Goal: Task Accomplishment & Management: Manage account settings

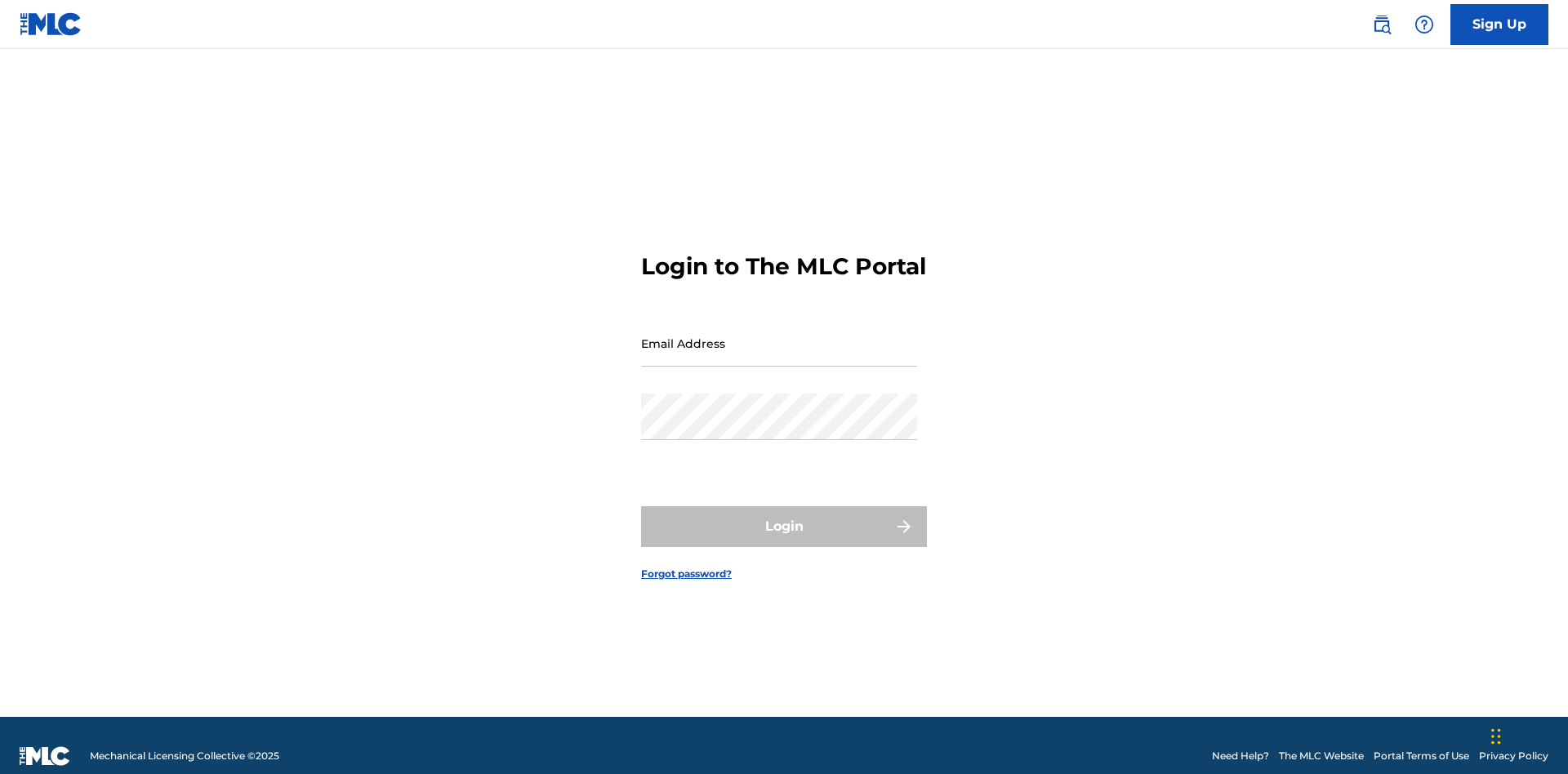
scroll to position [21, 0]
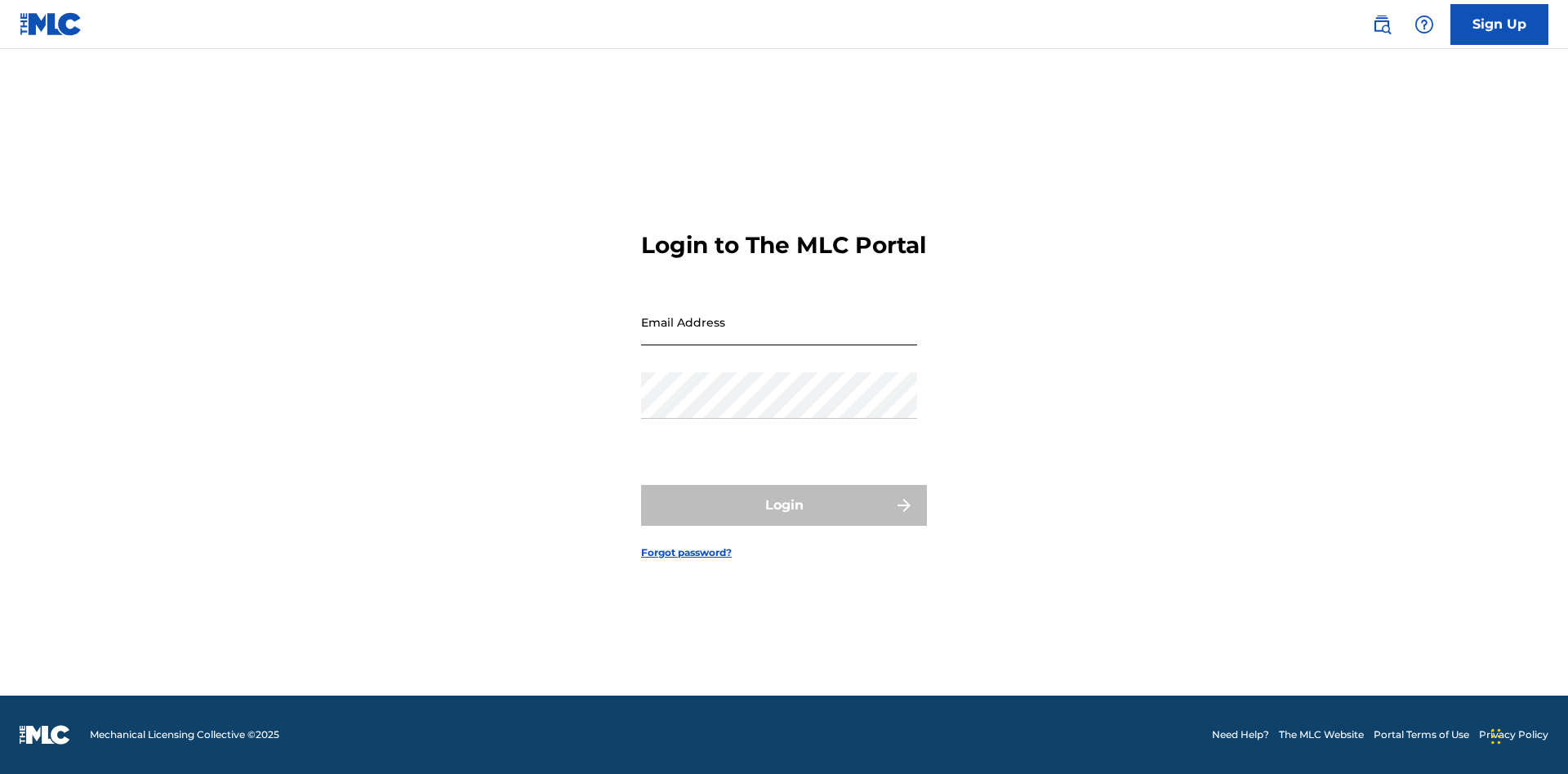
click at [779, 336] on input "Email Address" at bounding box center [779, 322] width 276 height 47
type input "[EMAIL_ADDRESS][DOMAIN_NAME]"
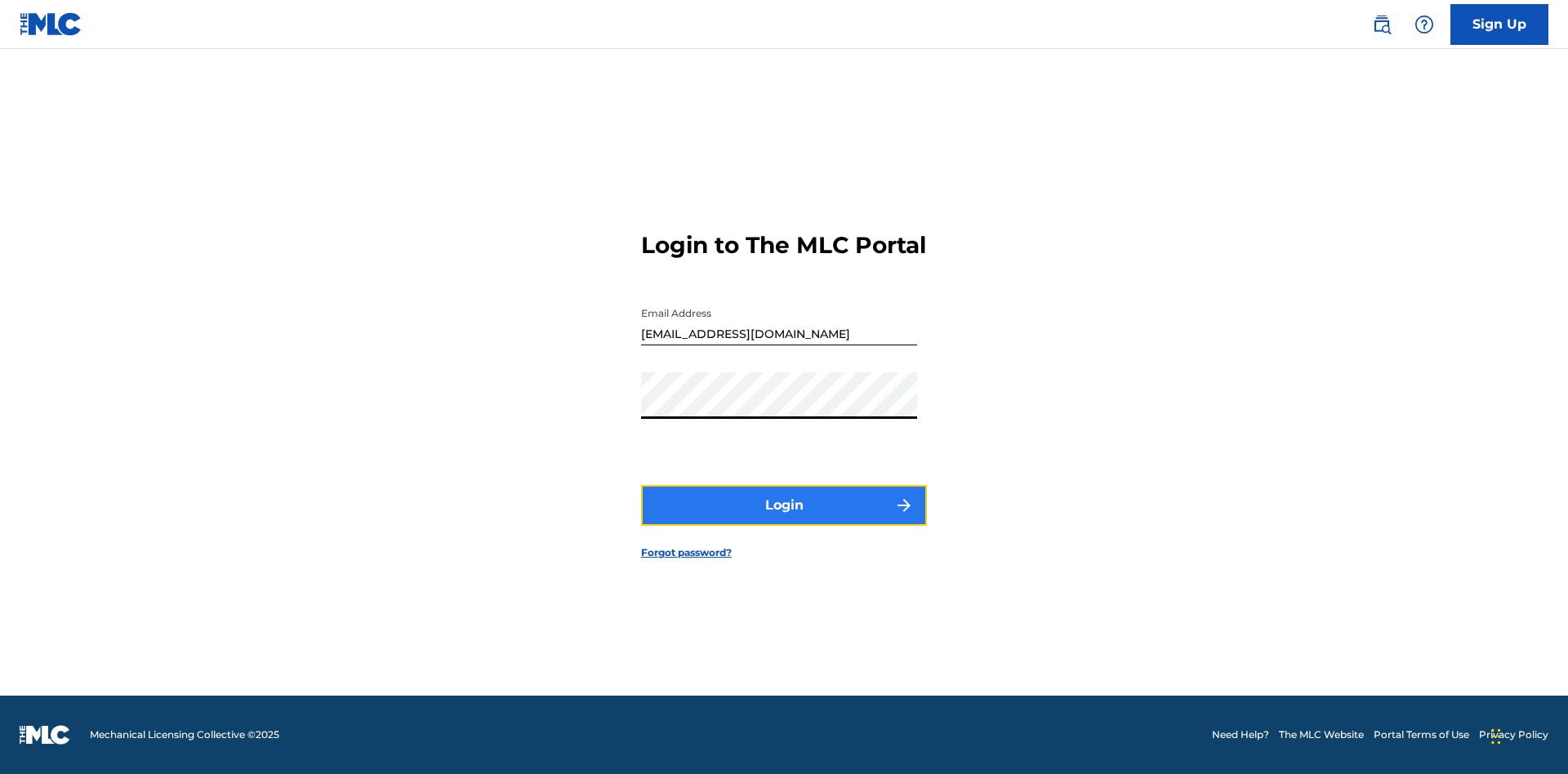
click at [784, 520] on button "Login" at bounding box center [784, 505] width 285 height 41
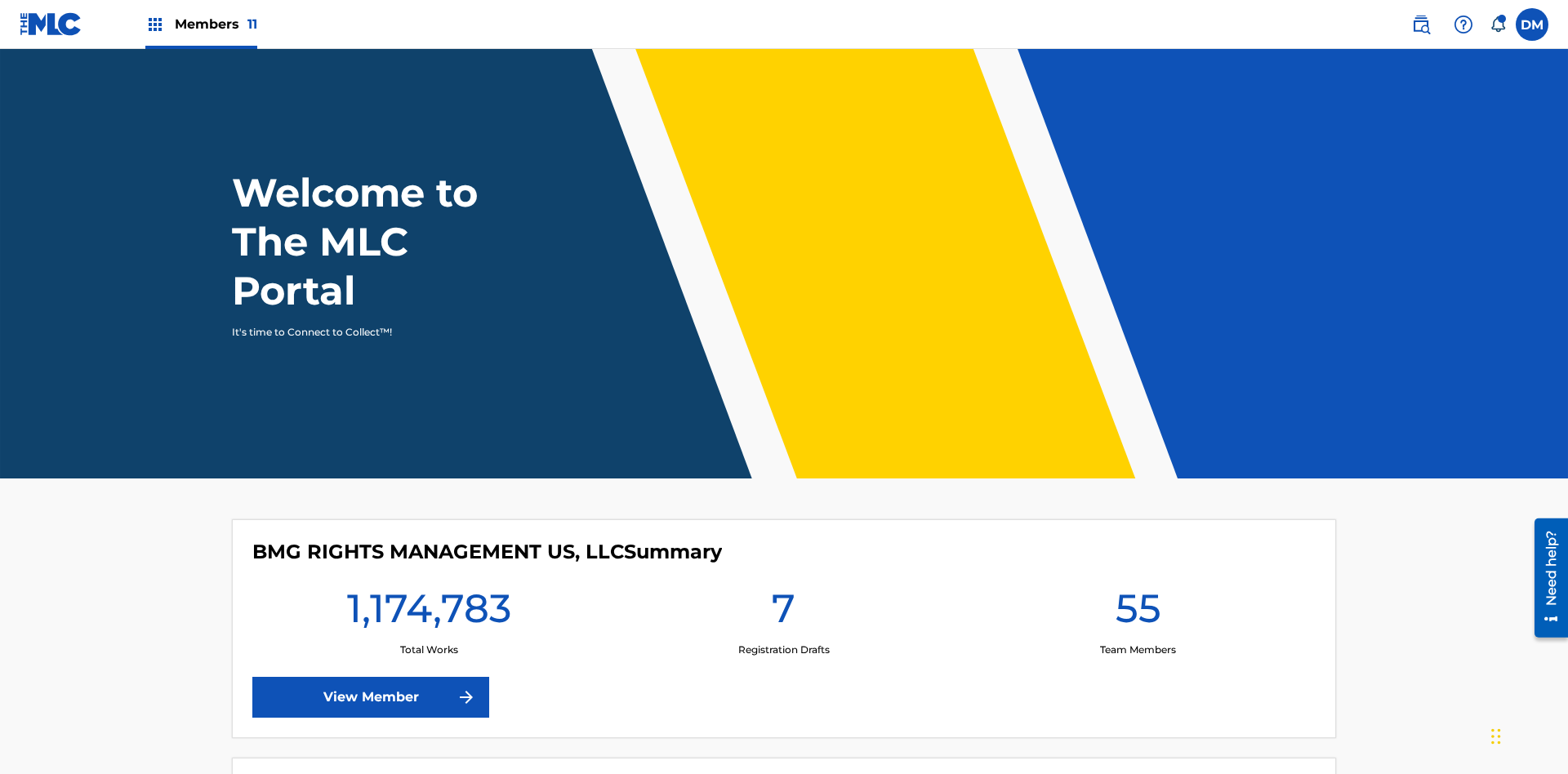
click at [201, 24] on span "Members 11" at bounding box center [216, 24] width 82 height 19
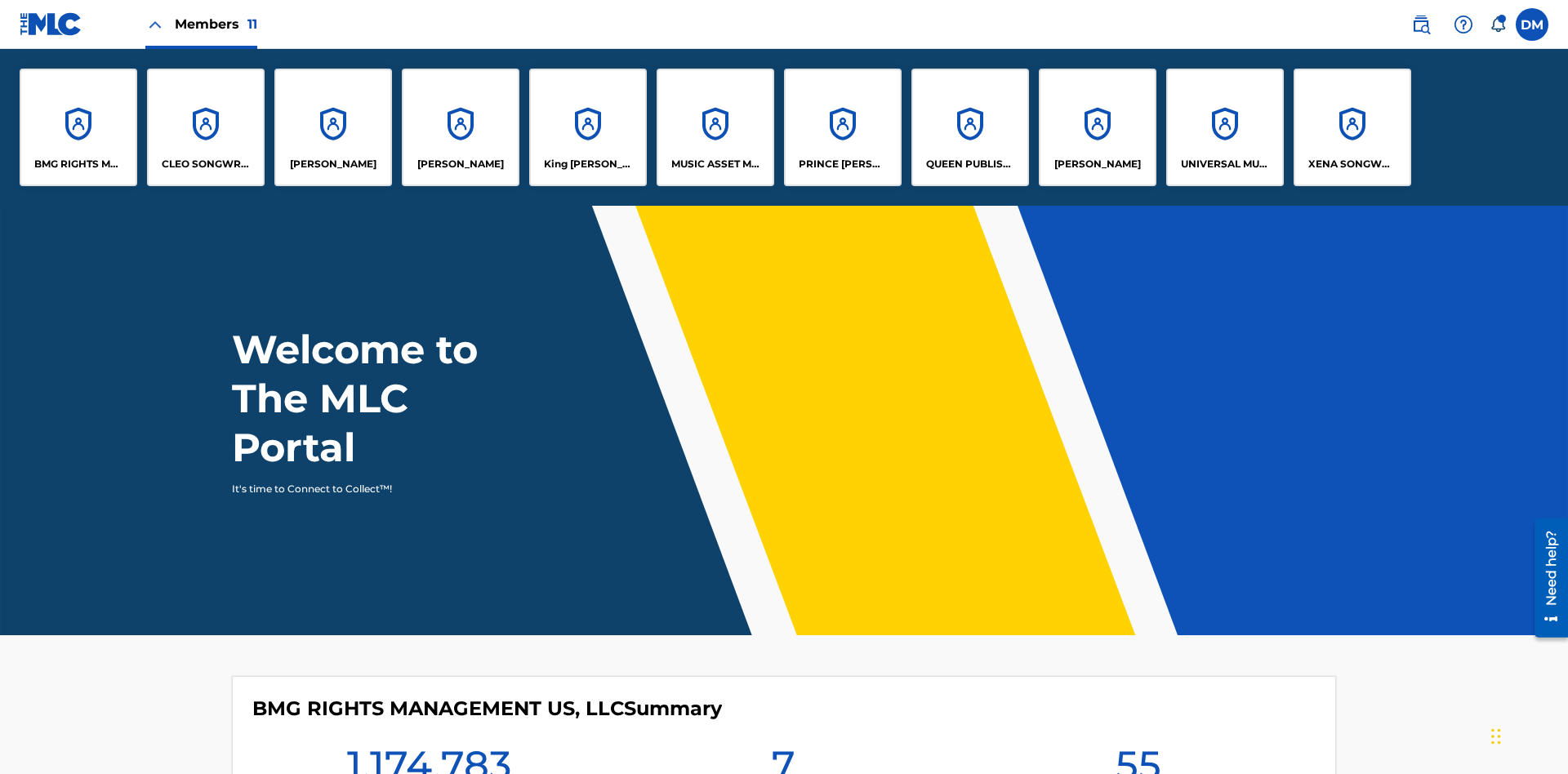
scroll to position [59, 0]
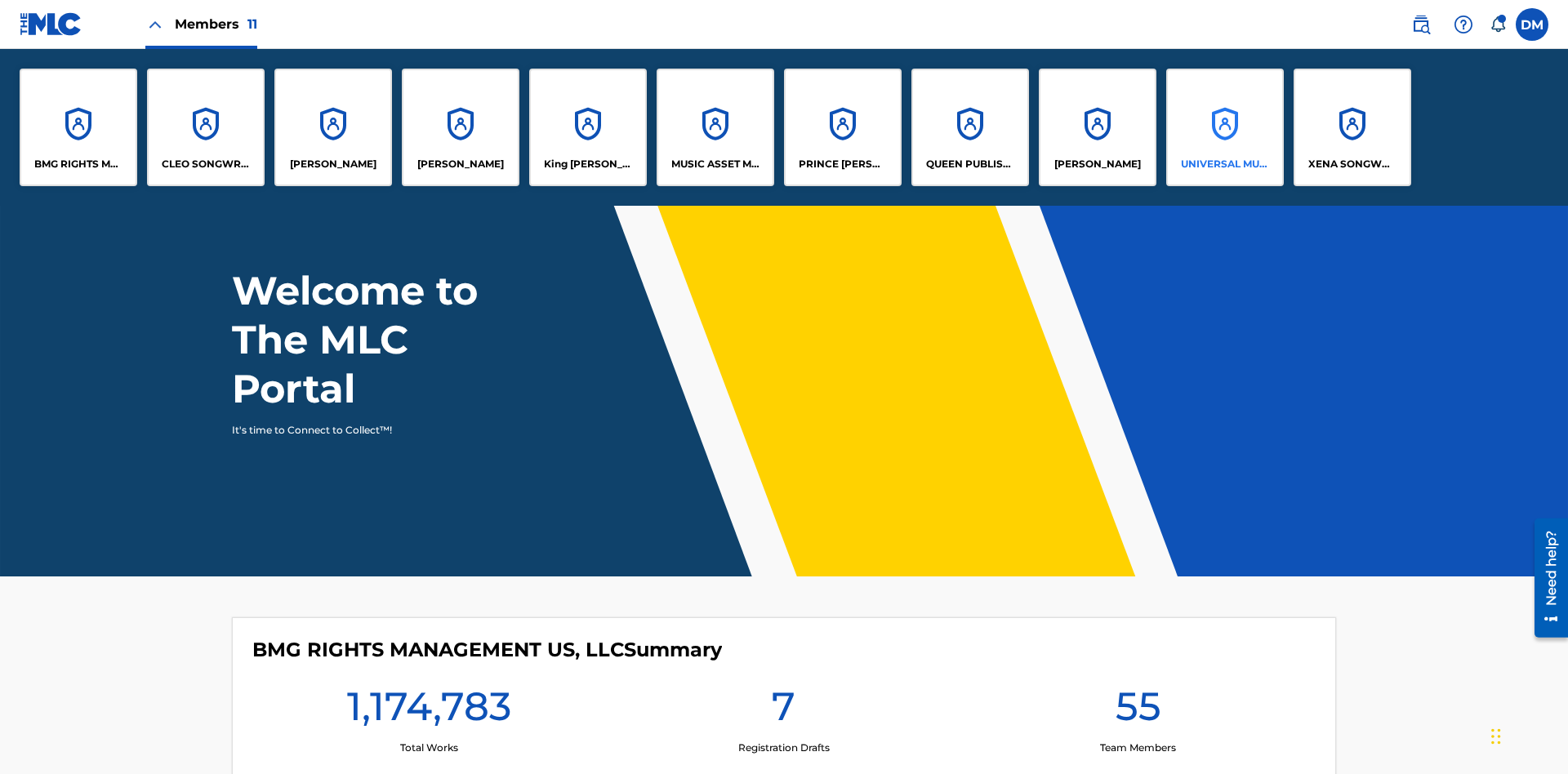
click at [1224, 164] on p "UNIVERSAL MUSIC PUB GROUP" at bounding box center [1225, 164] width 89 height 15
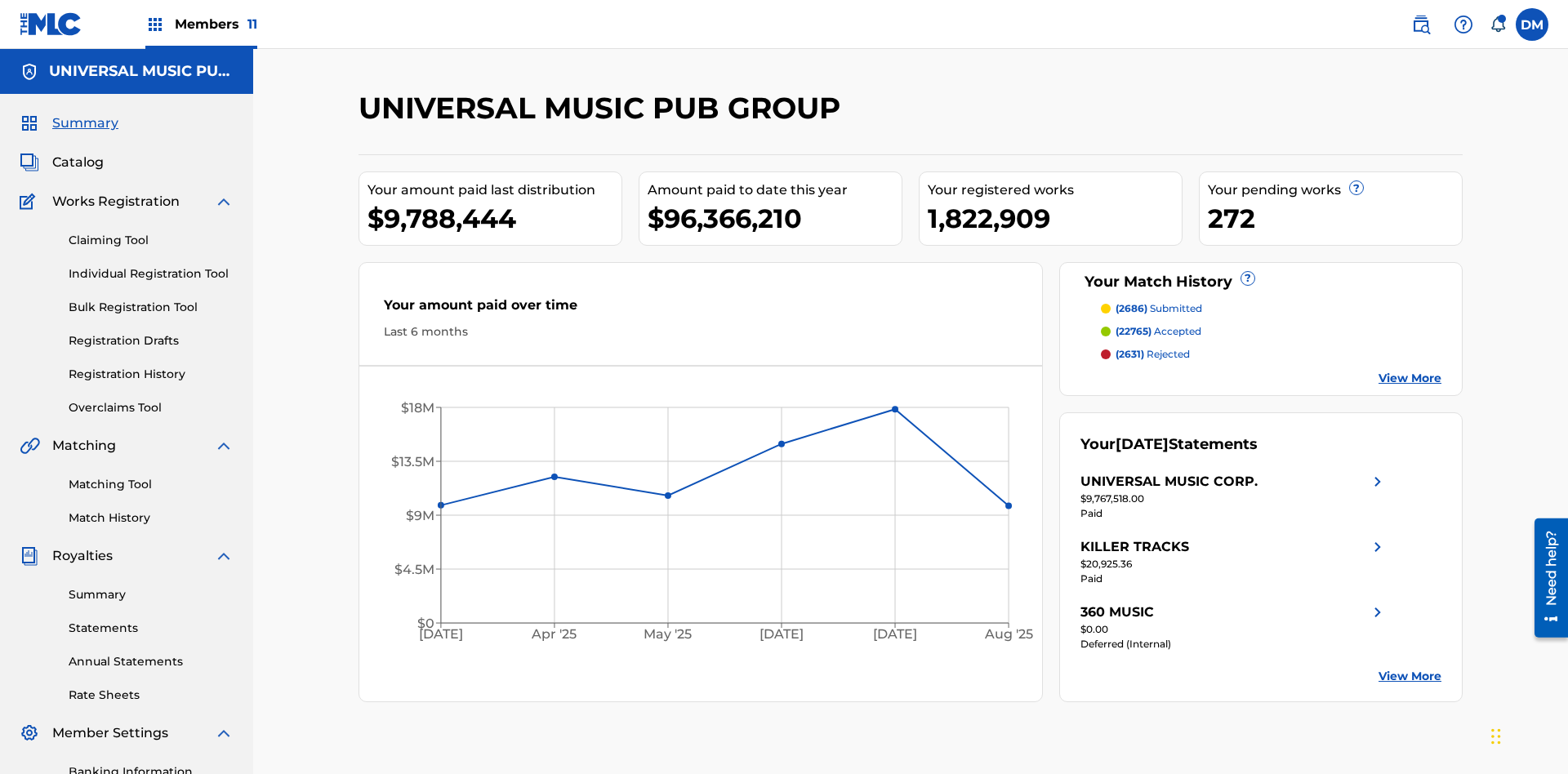
scroll to position [239, 0]
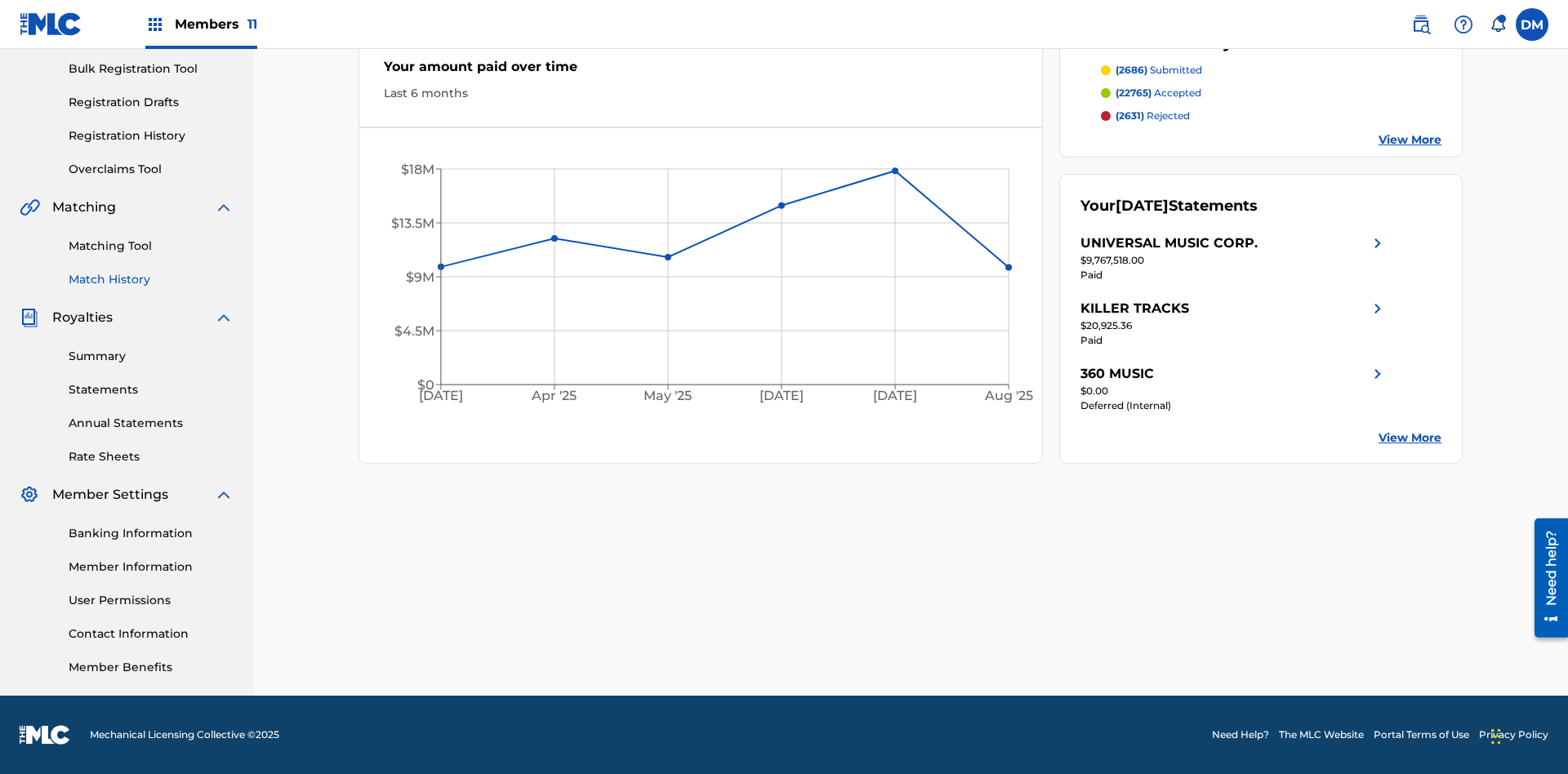
click at [151, 279] on link "Match History" at bounding box center [151, 279] width 165 height 17
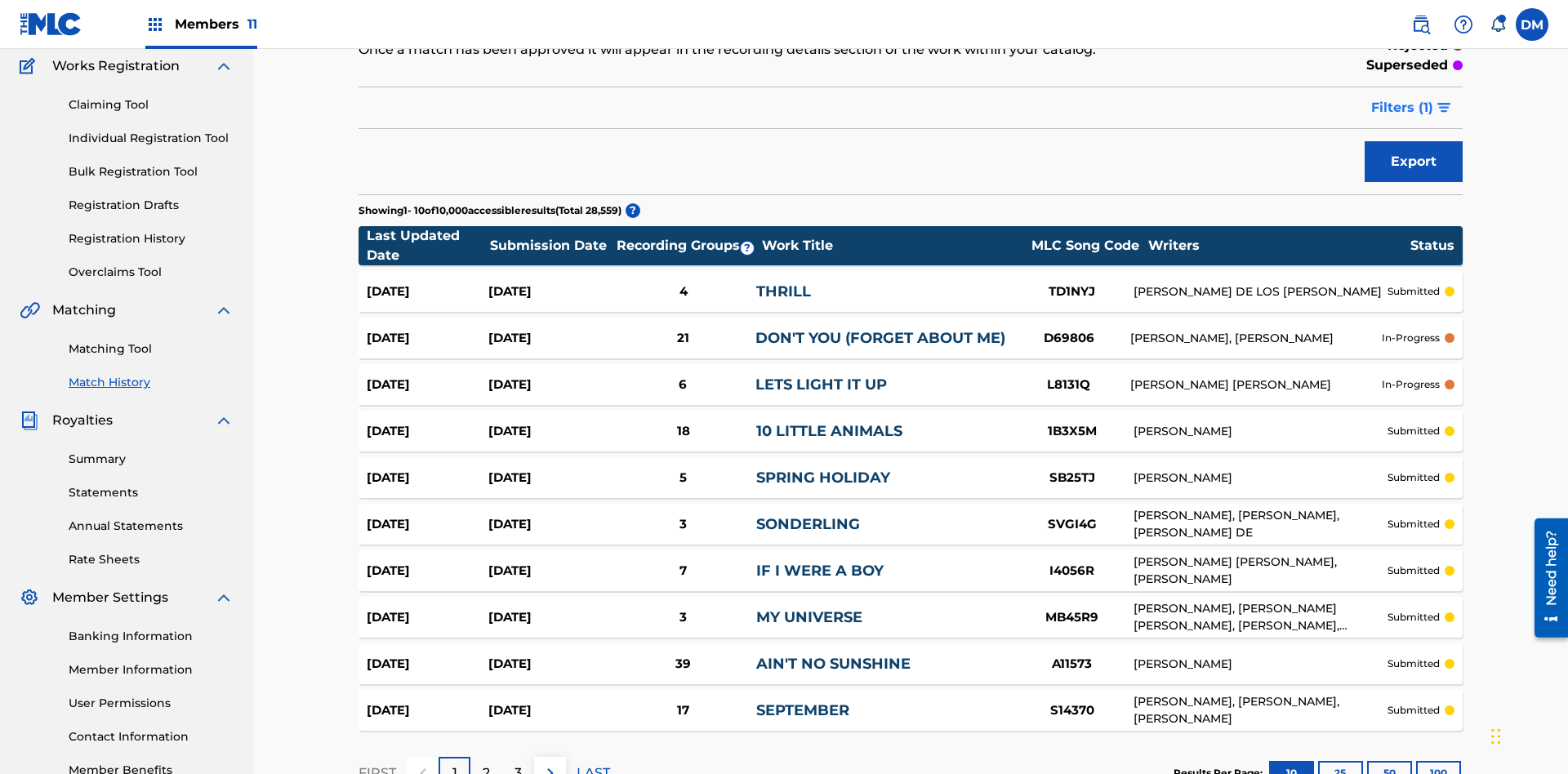
click at [1402, 108] on span "Filters ( 1 )" at bounding box center [1402, 107] width 62 height 19
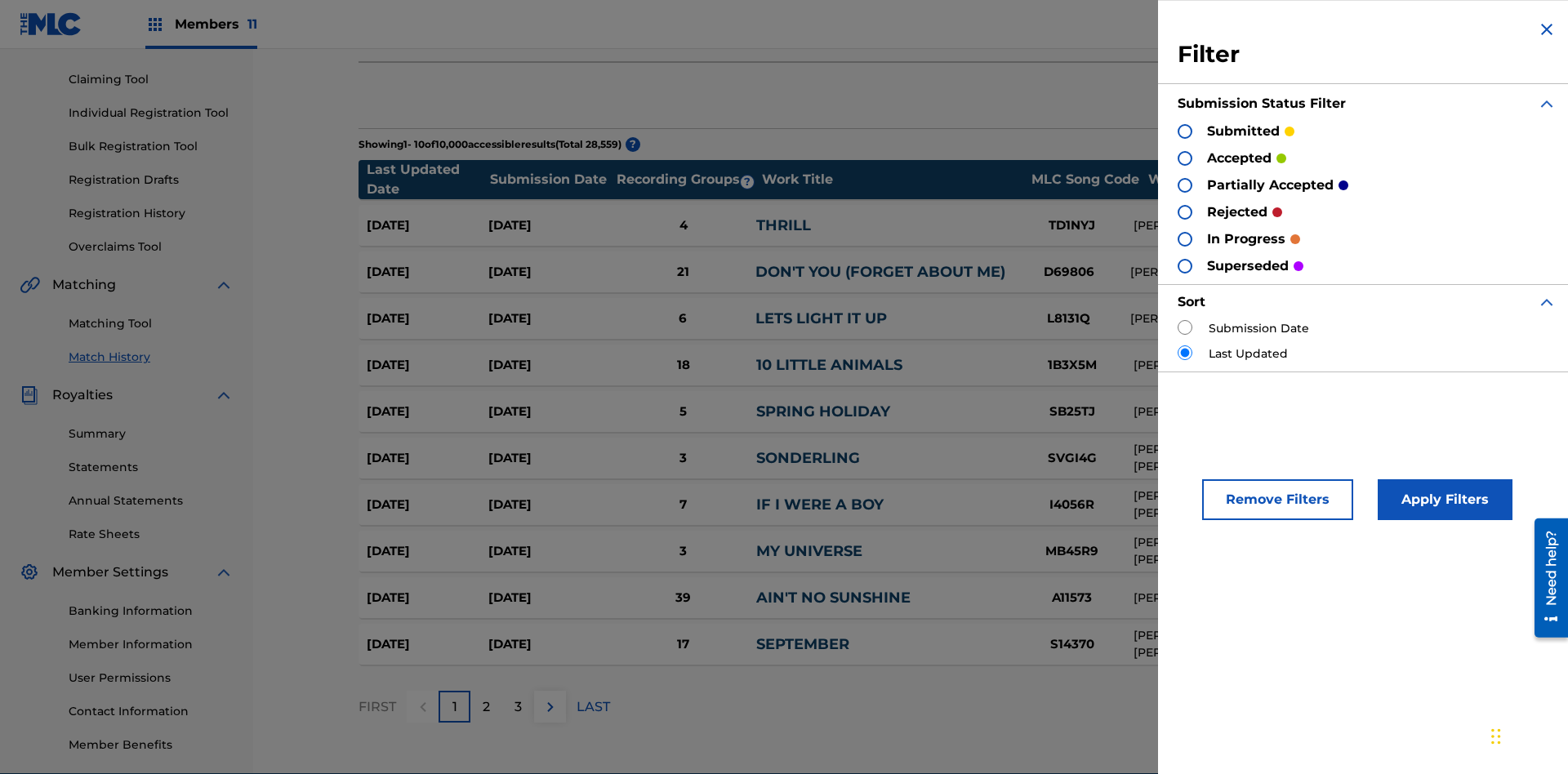
click at [1185, 131] on div at bounding box center [1185, 132] width 15 height 15
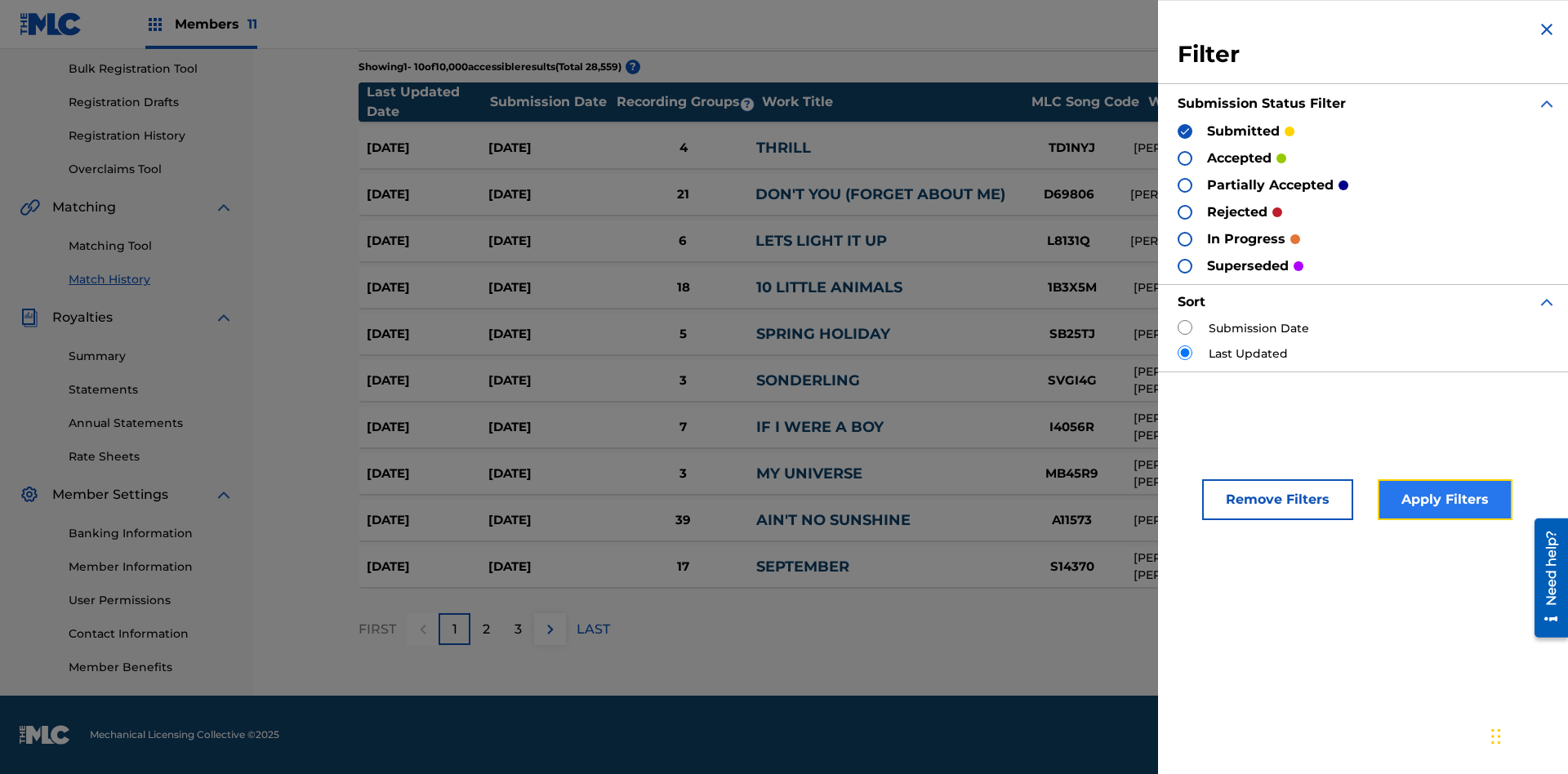
click at [1442, 500] on button "Apply Filters" at bounding box center [1444, 500] width 134 height 41
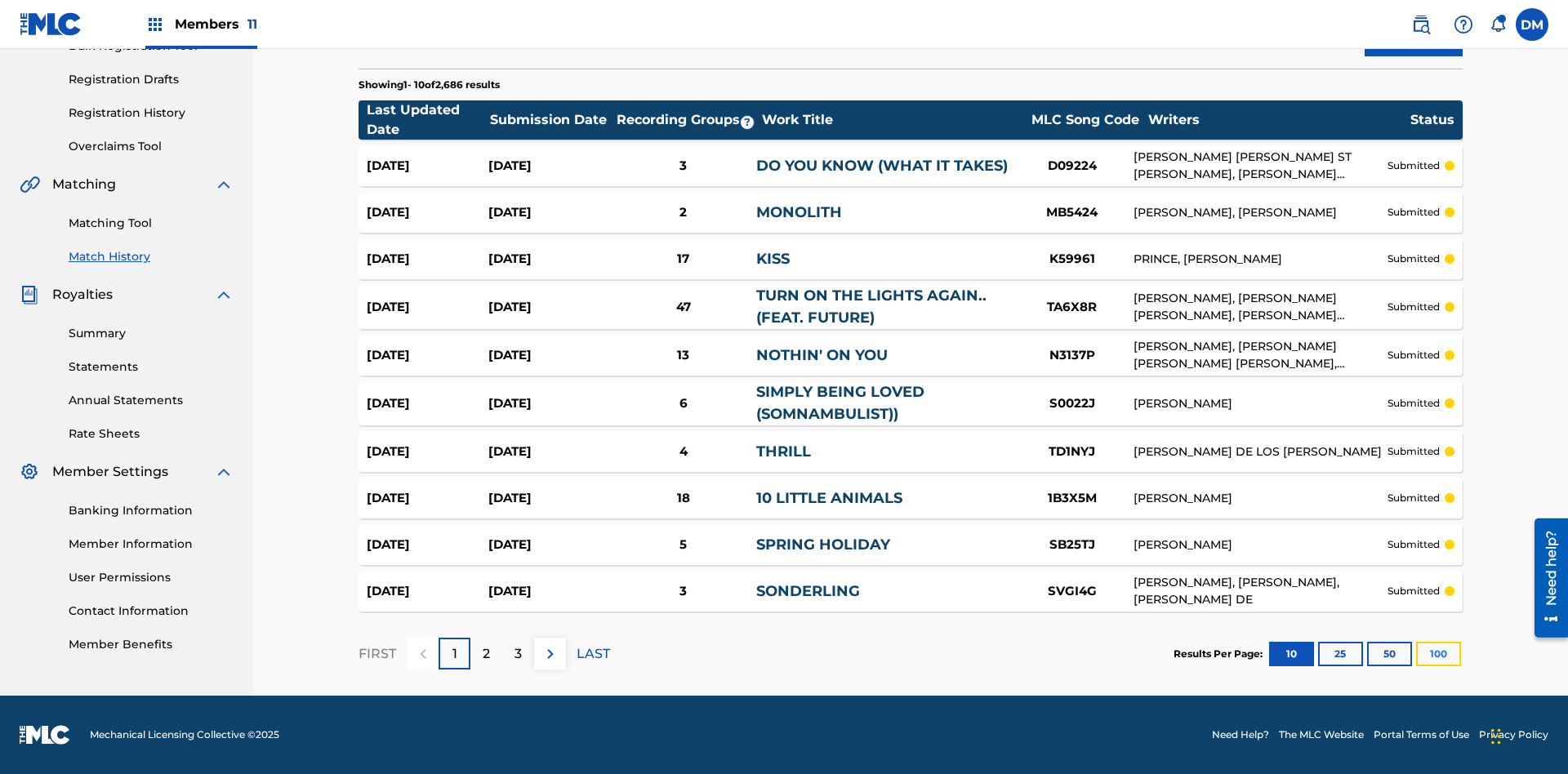
click at [1416, 653] on button "100" at bounding box center [1438, 654] width 45 height 25
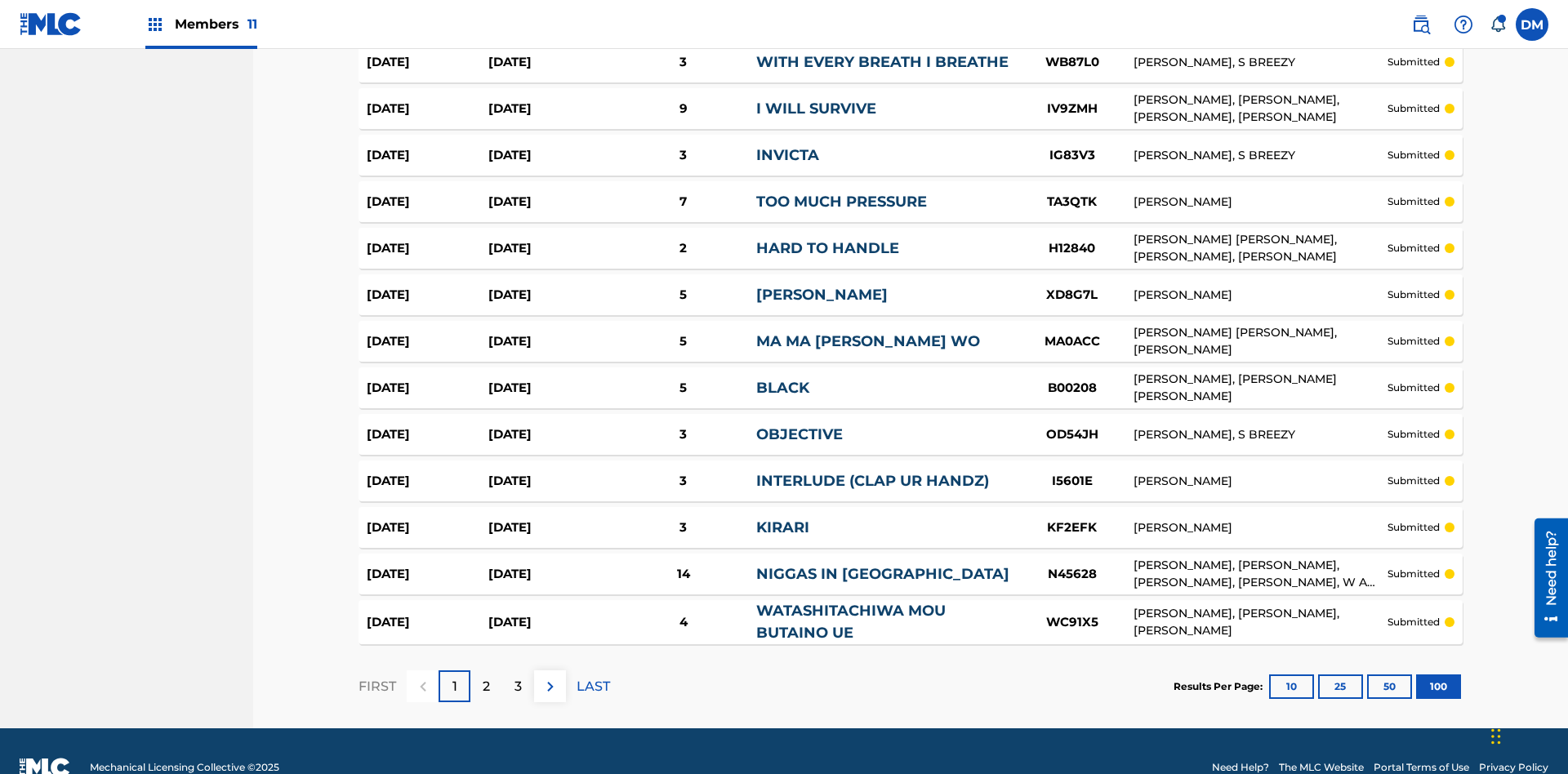
scroll to position [4480, 0]
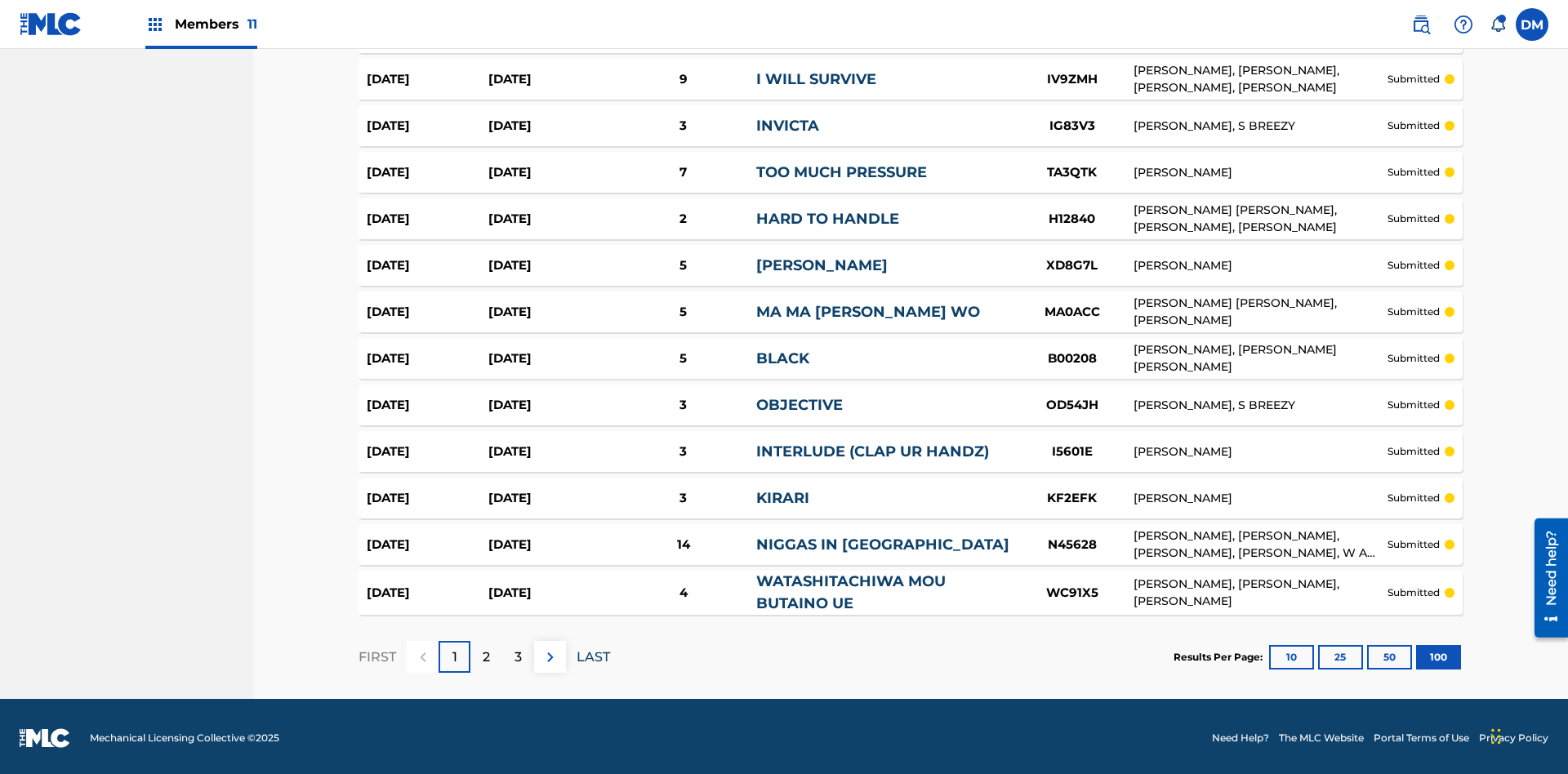
click at [593, 653] on p "LAST" at bounding box center [593, 657] width 34 height 19
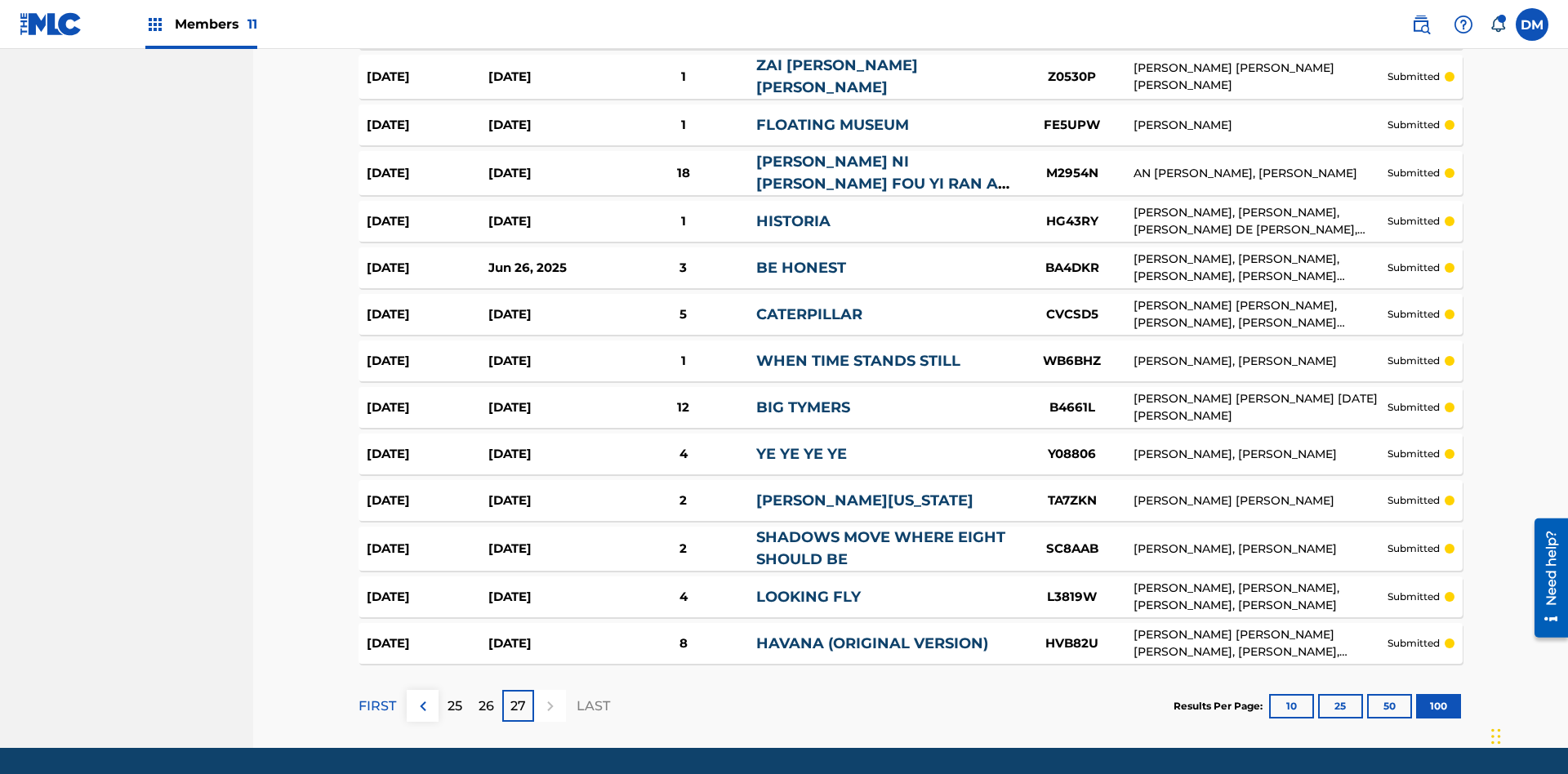
scroll to position [4464, 0]
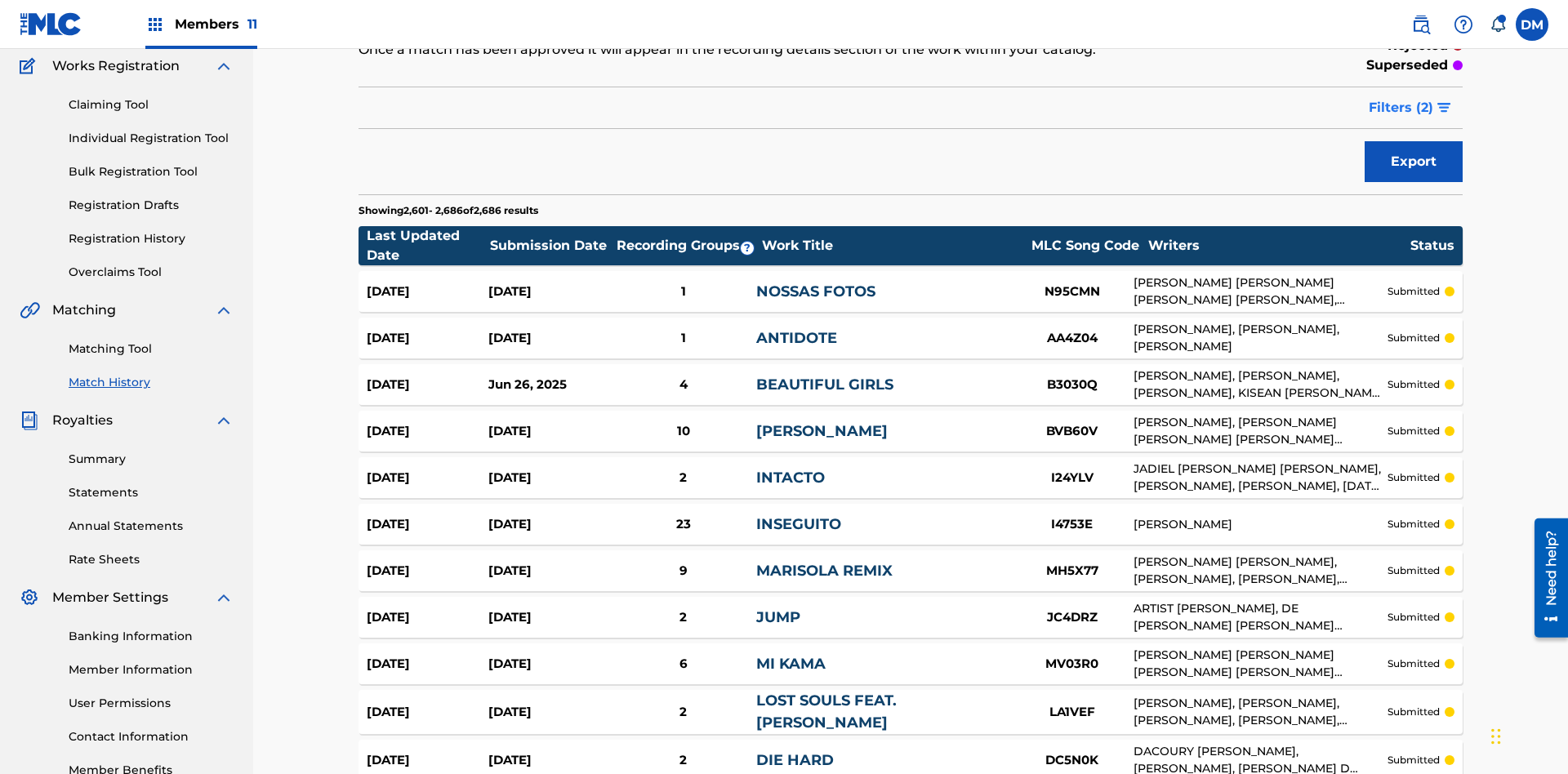
click at [1402, 108] on span "Filters ( 2 )" at bounding box center [1401, 107] width 65 height 19
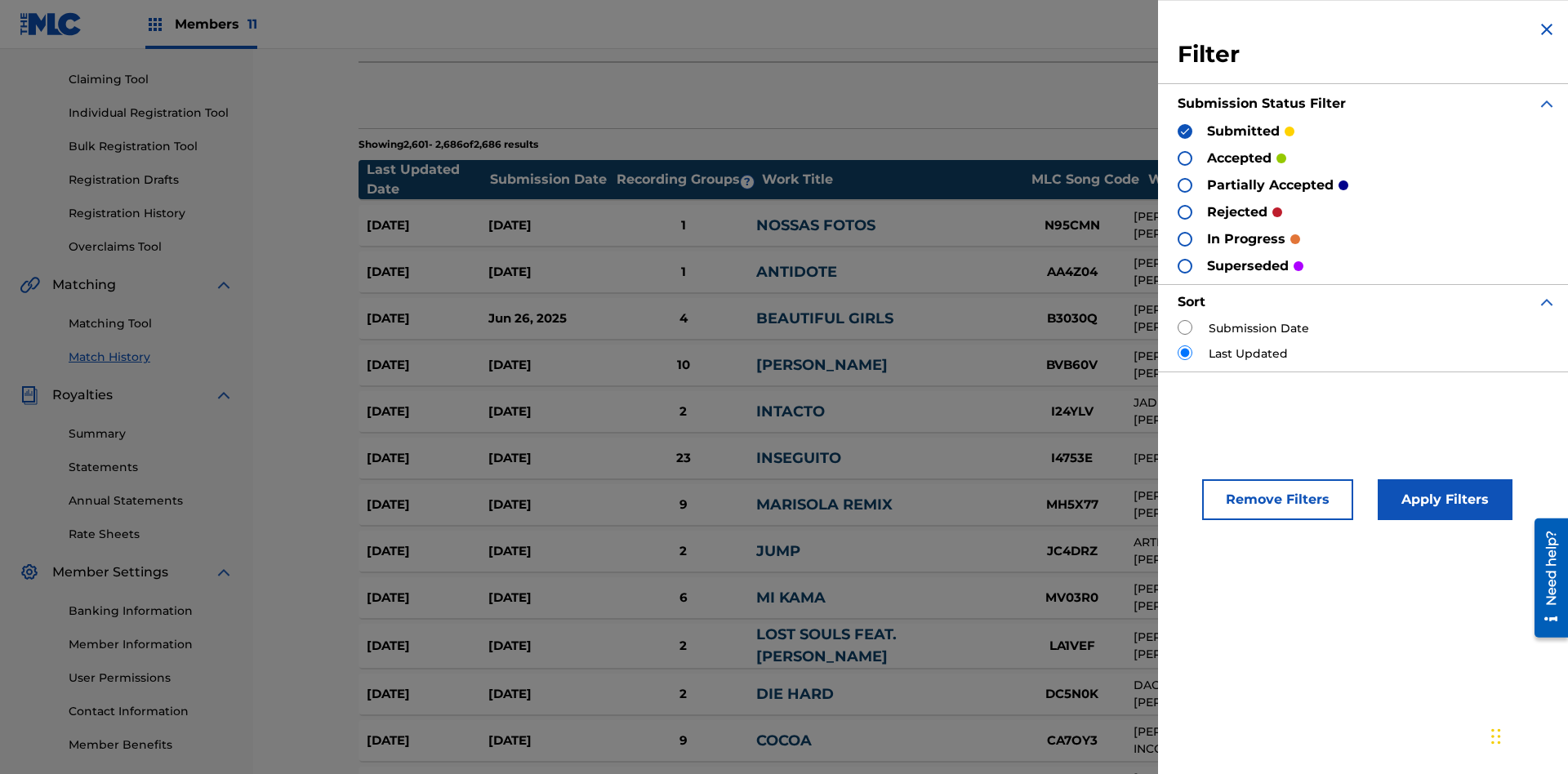
click at [1185, 131] on img at bounding box center [1185, 131] width 11 height 11
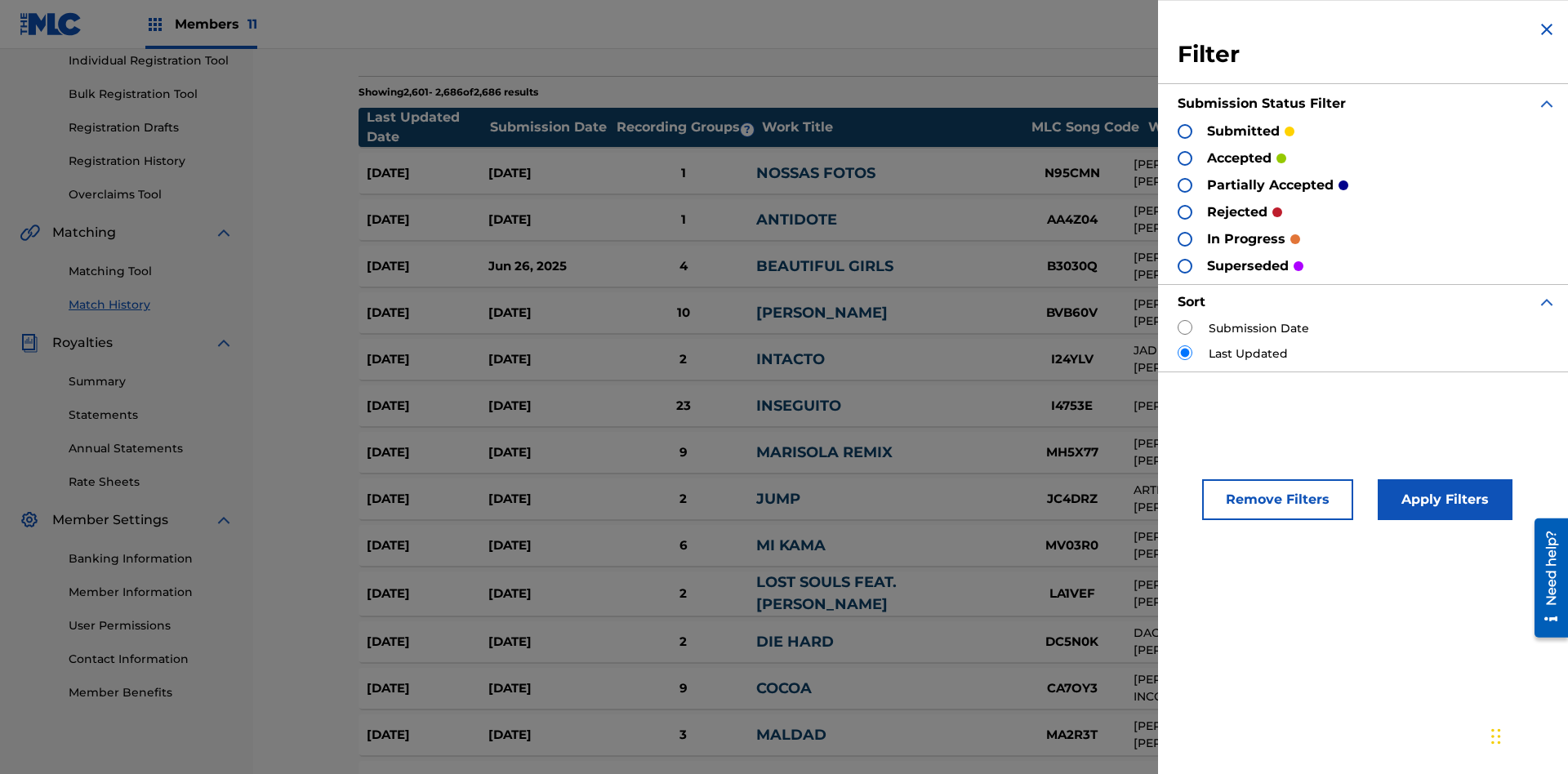
click at [1185, 157] on div at bounding box center [1185, 158] width 15 height 15
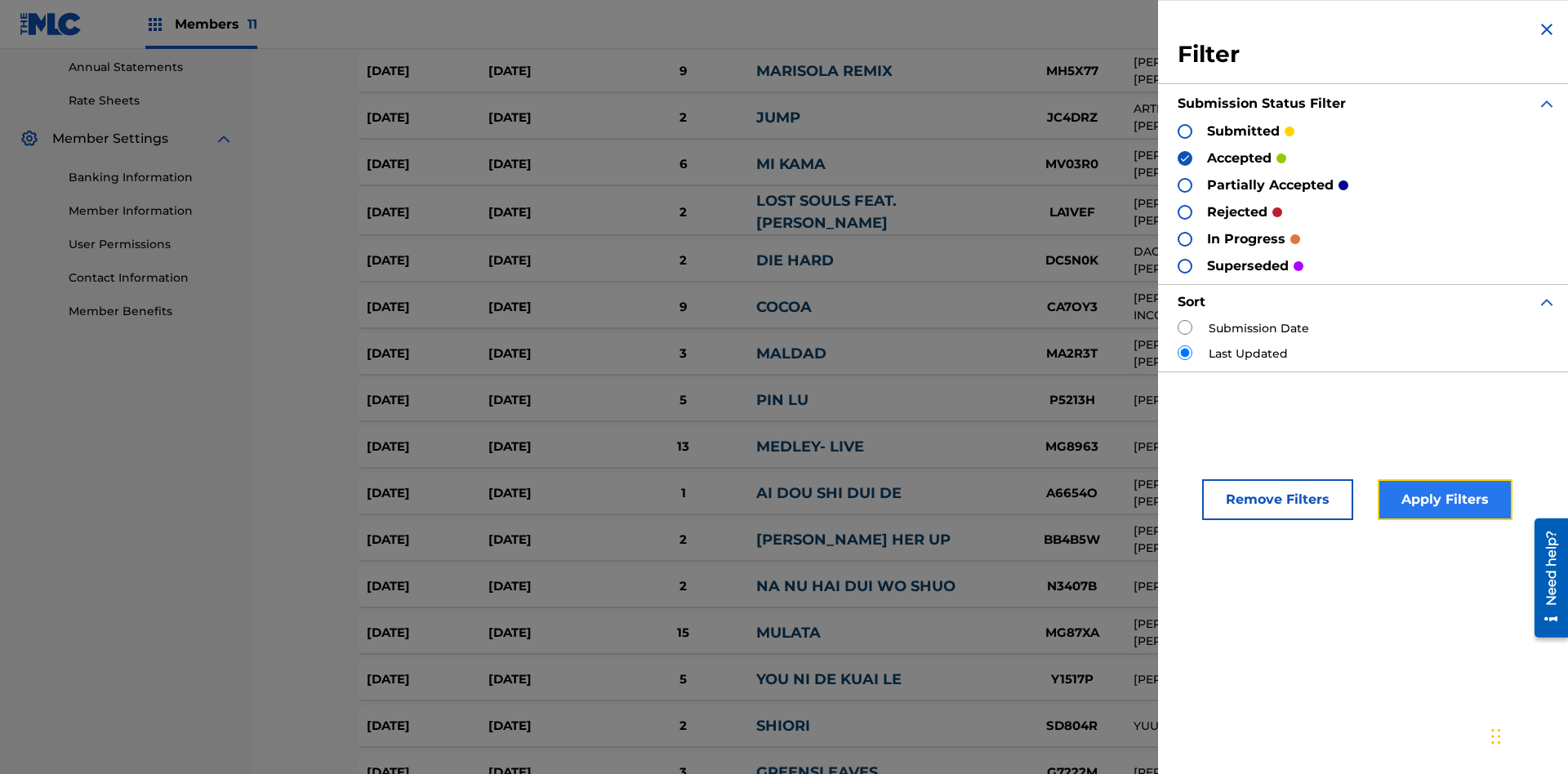
click at [1442, 500] on button "Apply Filters" at bounding box center [1444, 500] width 134 height 41
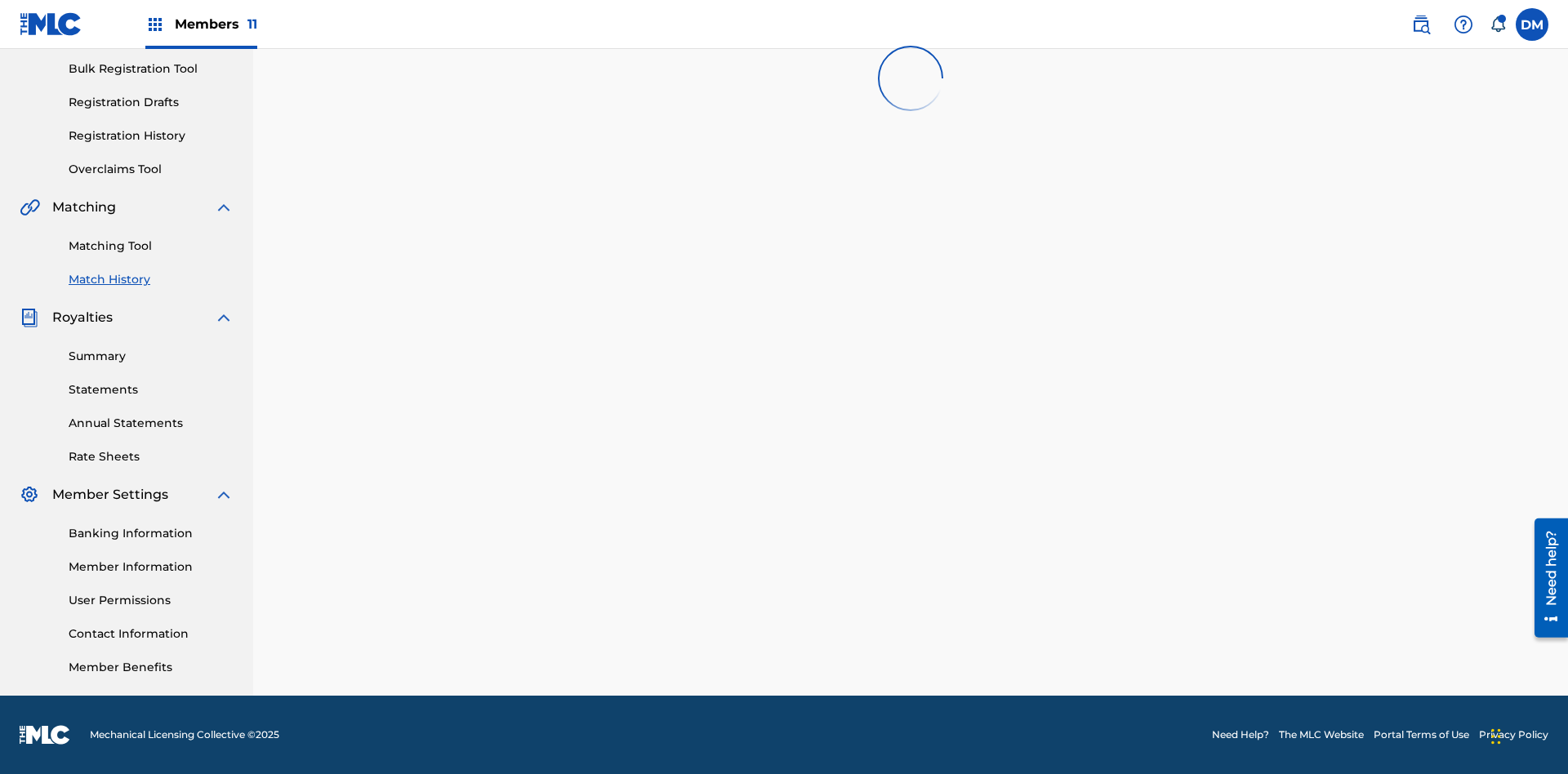
scroll to position [239, 0]
